Goal: Information Seeking & Learning: Learn about a topic

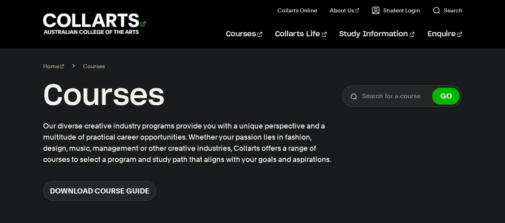
click at [136, 17] on 1 "Go to homepage" at bounding box center [91, 24] width 96 height 21
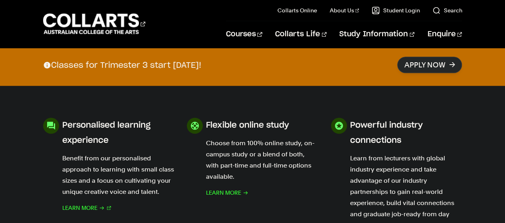
scroll to position [350, 0]
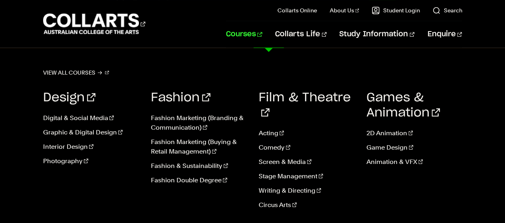
click at [262, 34] on link "Courses" at bounding box center [244, 34] width 36 height 26
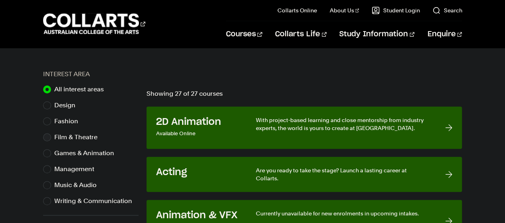
scroll to position [241, 0]
click at [61, 186] on label "Music & Audio" at bounding box center [78, 184] width 49 height 11
click at [51, 186] on input "Music & Audio" at bounding box center [47, 185] width 8 height 8
radio input "true"
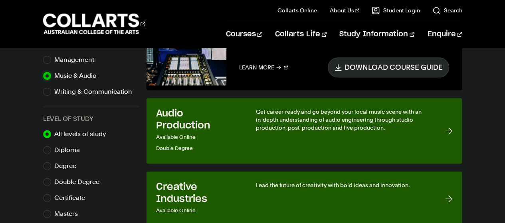
scroll to position [344, 0]
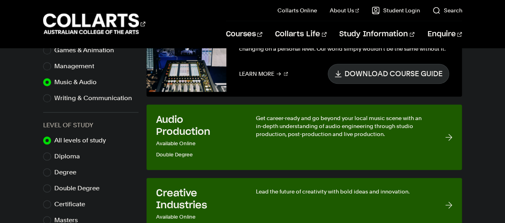
click at [408, 110] on link "Audio Production Available Online Double Degree Get career-ready and go beyond …" at bounding box center [304, 137] width 316 height 65
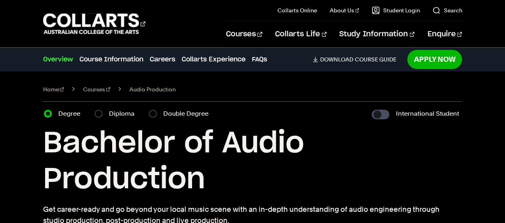
click at [386, 114] on input "International Student" at bounding box center [381, 115] width 18 height 10
checkbox input "true"
click at [386, 114] on input "International Student" at bounding box center [381, 115] width 18 height 10
checkbox input "false"
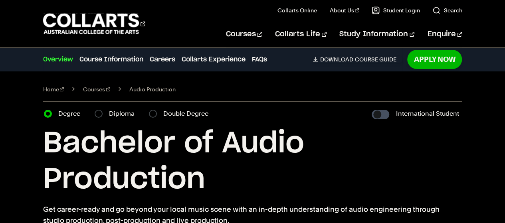
checkbox input "false"
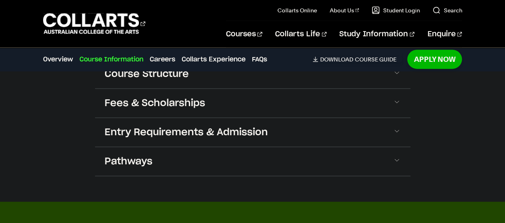
scroll to position [917, 0]
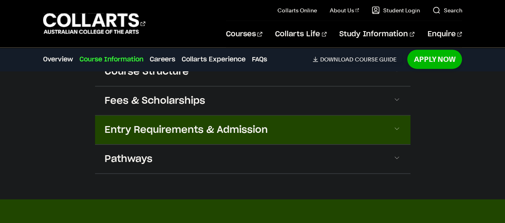
click at [378, 116] on button "Entry Requirements & Admission" at bounding box center [252, 130] width 315 height 29
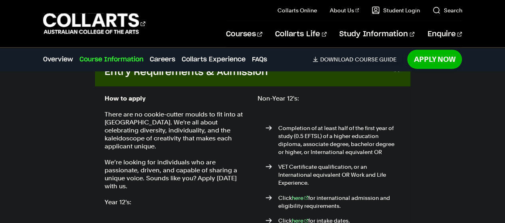
scroll to position [974, 0]
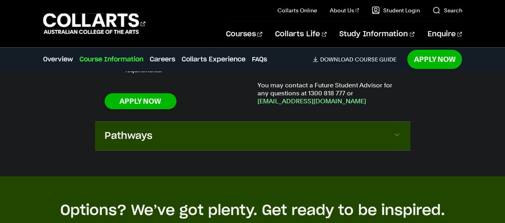
click at [380, 122] on button "Pathways" at bounding box center [252, 136] width 315 height 29
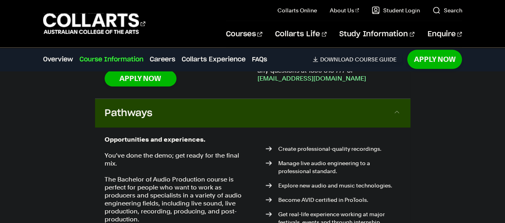
scroll to position [1192, 0]
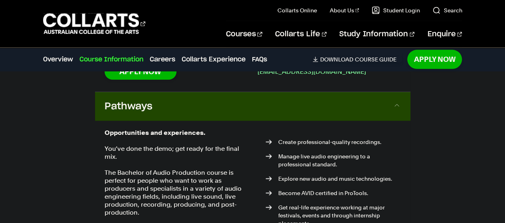
click at [391, 92] on button "Pathways" at bounding box center [252, 106] width 315 height 29
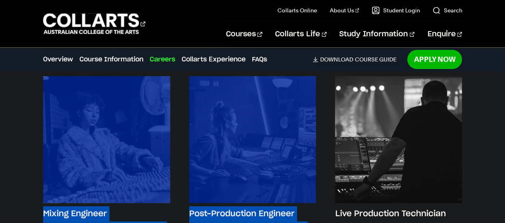
scroll to position [1584, 0]
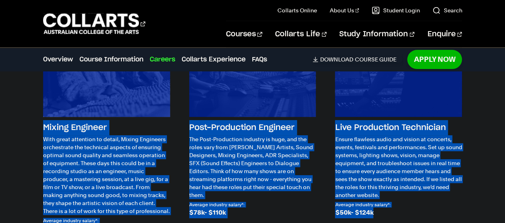
drag, startPoint x: 42, startPoint y: 104, endPoint x: 412, endPoint y: 194, distance: 381.1
click at [412, 194] on div "Future Careers You know what you love to do, but how does that translate to a j…" at bounding box center [252, 85] width 505 height 394
copy section "Future Careers You know what you love to do, but how does that translate to a j…"
click at [250, 200] on div "Post-Production Engineer The Post-Production industry is huge, and the roles va…" at bounding box center [252, 112] width 127 height 244
